Goal: Book appointment/travel/reservation

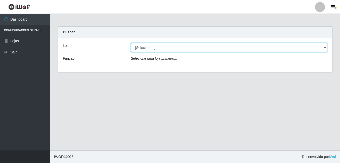
click at [159, 50] on select "[Selecione...] Bemais Supermercados - B9 Bessa" at bounding box center [229, 47] width 196 height 9
select select "410"
click at [131, 43] on select "[Selecione...] Bemais Supermercados - B9 Bessa" at bounding box center [229, 47] width 196 height 9
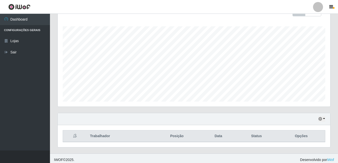
scroll to position [81, 0]
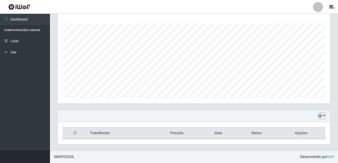
click at [323, 114] on button "button" at bounding box center [322, 116] width 7 height 6
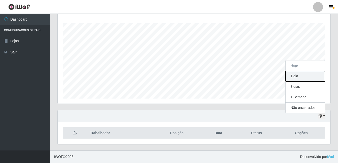
click at [296, 79] on button "1 dia" at bounding box center [306, 76] width 40 height 11
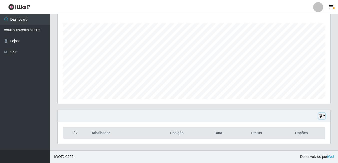
click at [324, 117] on button "button" at bounding box center [322, 116] width 7 height 6
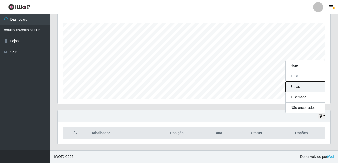
click at [298, 90] on button "3 dias" at bounding box center [306, 86] width 40 height 11
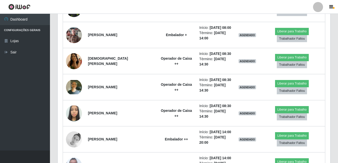
scroll to position [246, 0]
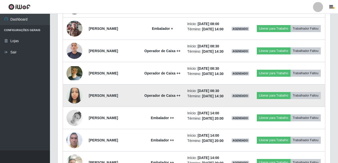
click at [219, 93] on time "[DATE] 08:30" at bounding box center [209, 91] width 22 height 4
